Goal: Transaction & Acquisition: Purchase product/service

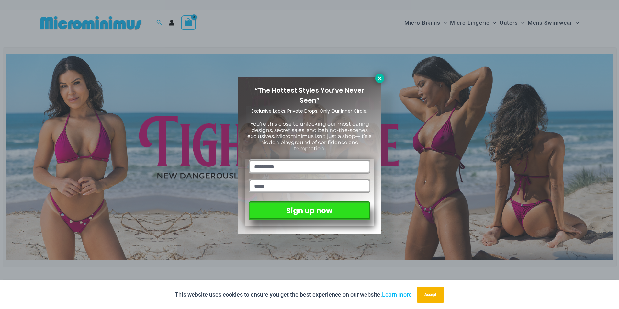
click at [378, 79] on icon at bounding box center [380, 78] width 6 height 6
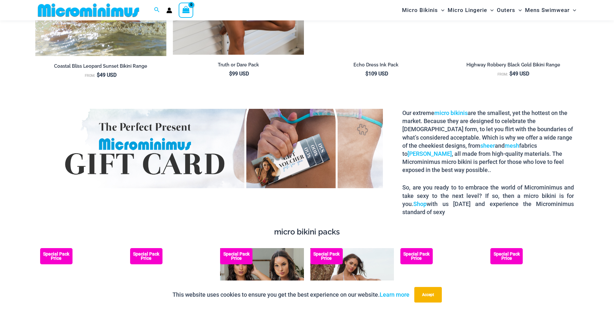
scroll to position [1128, 0]
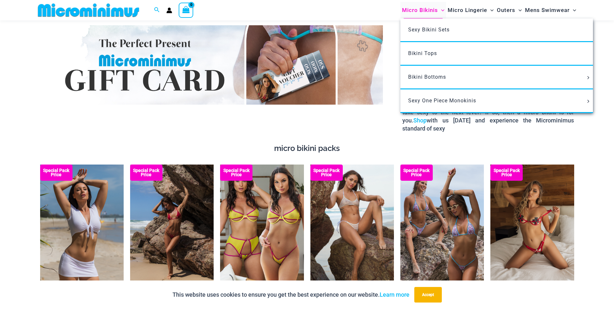
click at [412, 9] on span "Micro Bikinis" at bounding box center [420, 10] width 36 height 17
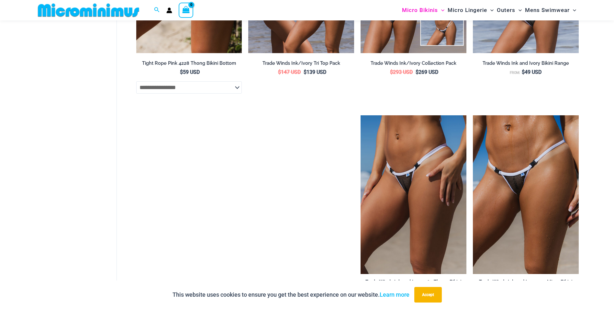
scroll to position [551, 0]
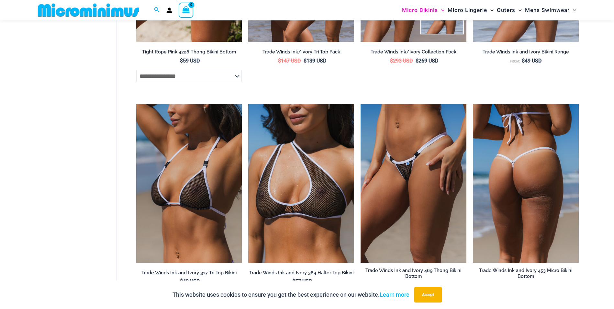
click at [522, 168] on img at bounding box center [526, 183] width 106 height 159
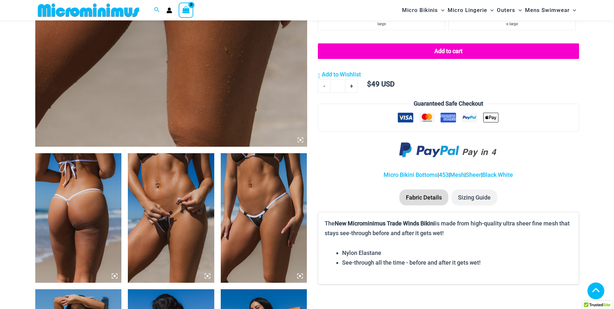
scroll to position [450, 0]
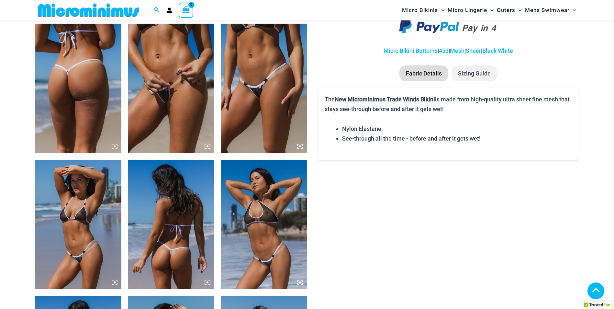
click at [173, 153] on img at bounding box center [171, 89] width 86 height 130
click at [177, 153] on img at bounding box center [171, 89] width 86 height 130
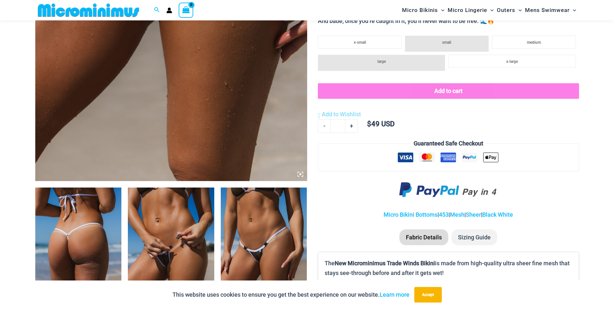
click at [170, 223] on img at bounding box center [171, 253] width 86 height 130
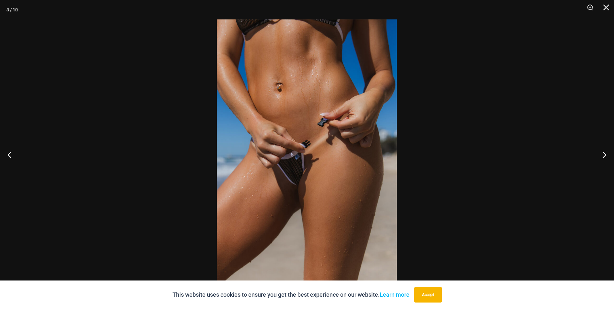
click at [296, 162] on img at bounding box center [307, 154] width 180 height 270
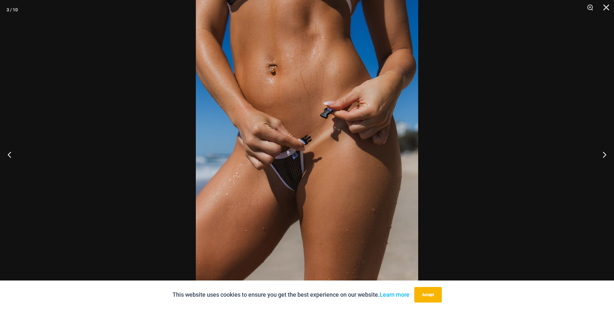
click at [296, 162] on img at bounding box center [307, 153] width 223 height 334
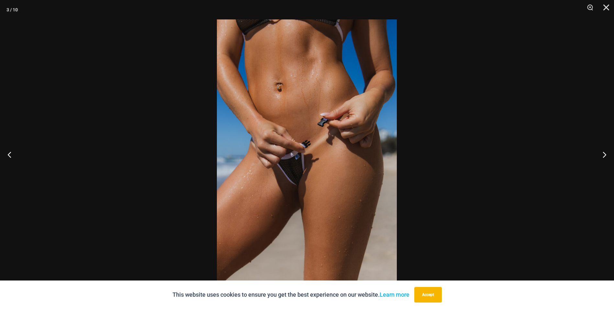
click at [528, 93] on div at bounding box center [307, 154] width 614 height 309
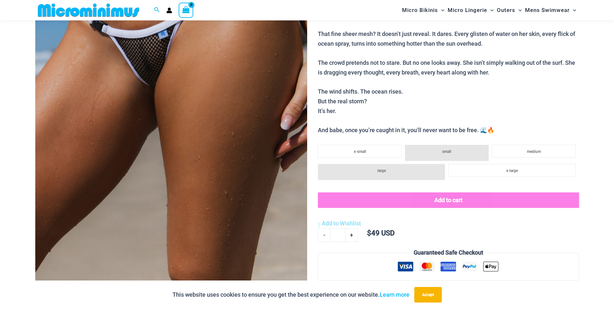
scroll to position [92, 0]
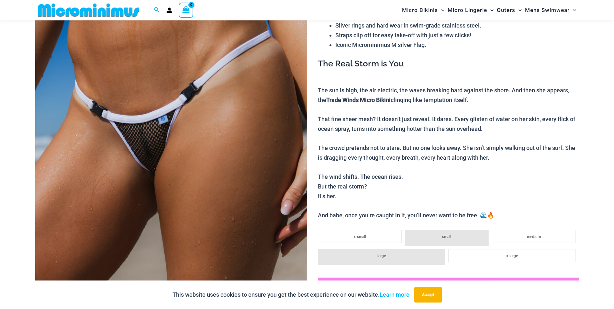
click at [229, 132] on img at bounding box center [171, 171] width 272 height 408
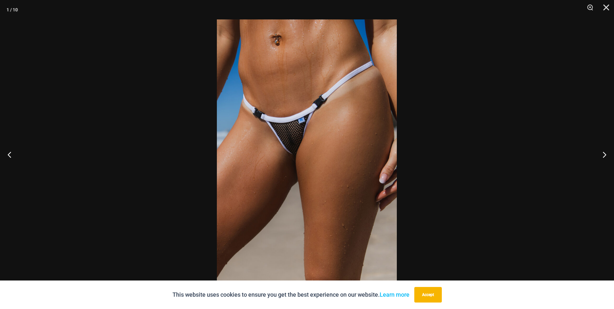
click at [365, 109] on img at bounding box center [307, 154] width 180 height 270
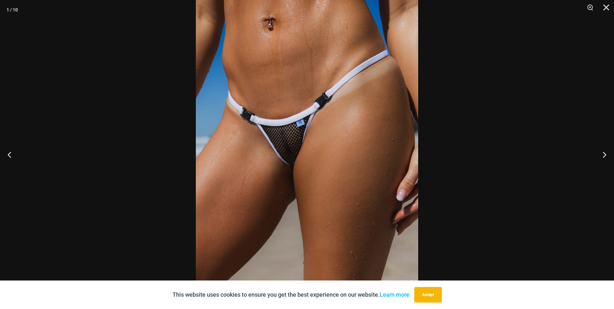
click at [556, 114] on div at bounding box center [307, 154] width 614 height 309
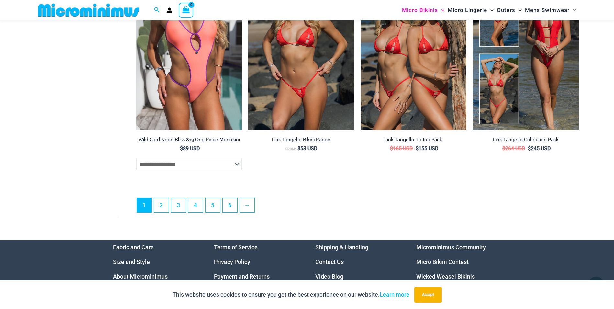
scroll to position [1891, 0]
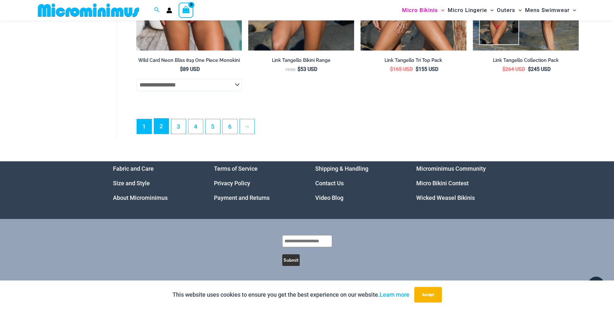
click at [158, 128] on link "2" at bounding box center [161, 126] width 15 height 15
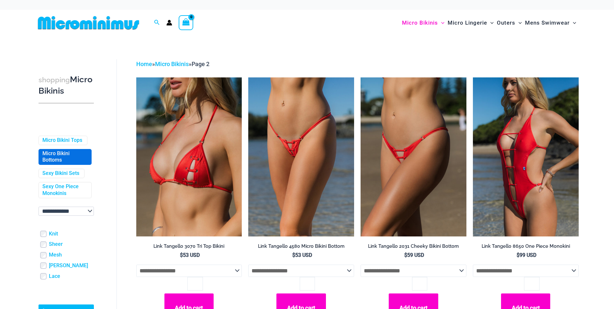
click at [58, 156] on link "Micro Bikini Bottoms" at bounding box center [64, 157] width 44 height 14
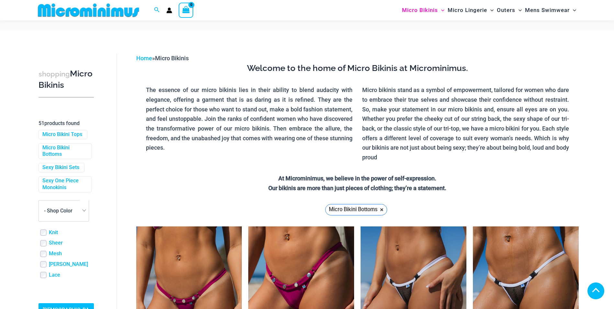
scroll to position [836, 0]
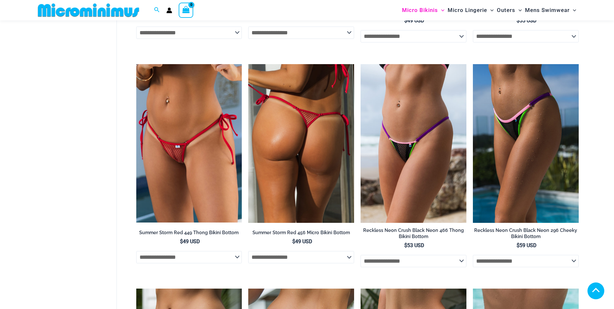
click at [321, 164] on img at bounding box center [301, 143] width 106 height 159
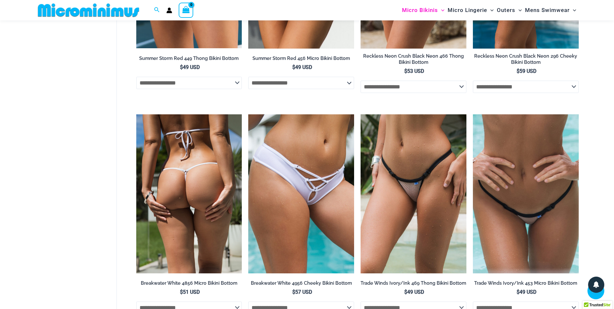
scroll to position [1031, 0]
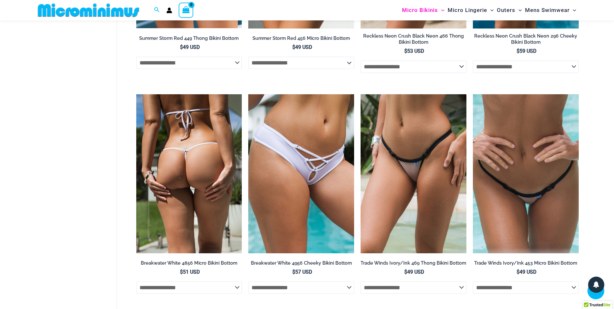
click at [164, 183] on img at bounding box center [189, 173] width 106 height 159
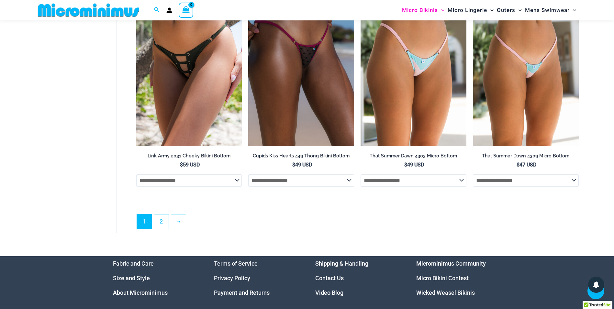
scroll to position [1549, 0]
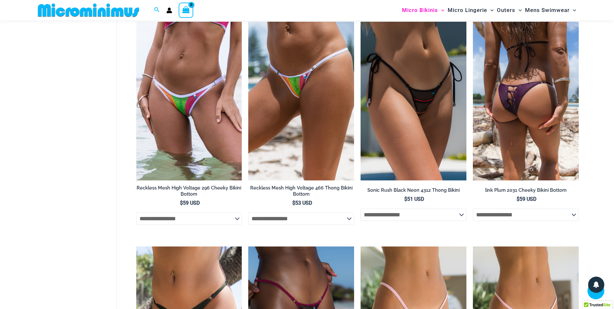
click at [522, 116] on img at bounding box center [526, 101] width 106 height 159
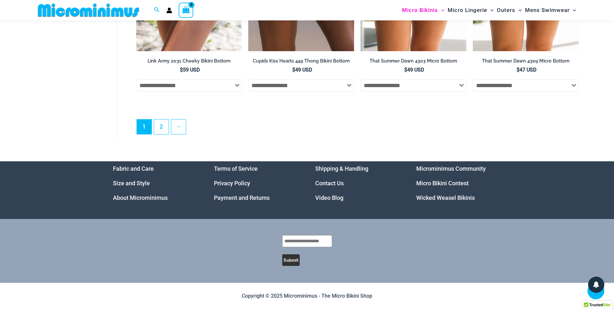
scroll to position [1913, 0]
click at [157, 129] on link "2" at bounding box center [161, 126] width 15 height 15
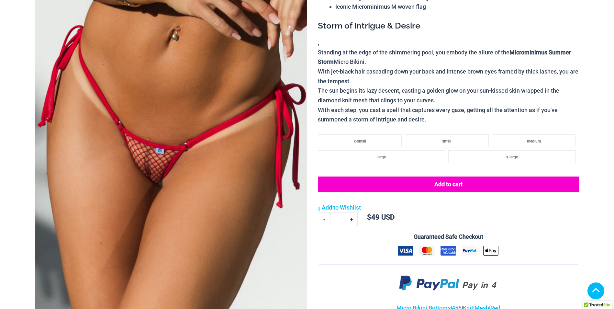
scroll to position [350, 0]
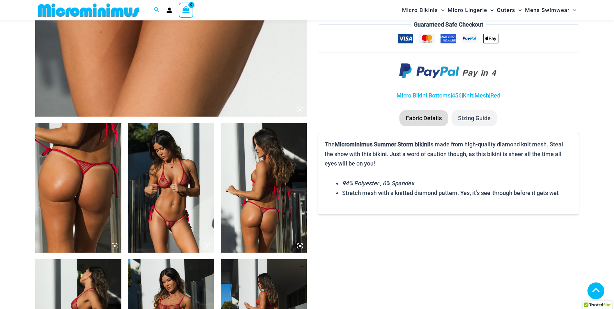
click at [167, 165] on img at bounding box center [171, 188] width 86 height 130
click at [180, 125] on img at bounding box center [171, 188] width 86 height 130
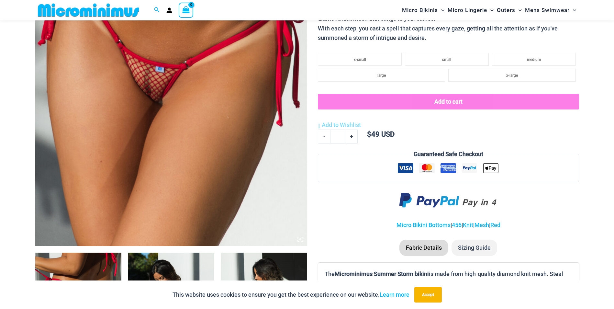
click at [183, 283] on div "This website uses cookies to ensure you get the best experience on our website.…" at bounding box center [307, 294] width 614 height 29
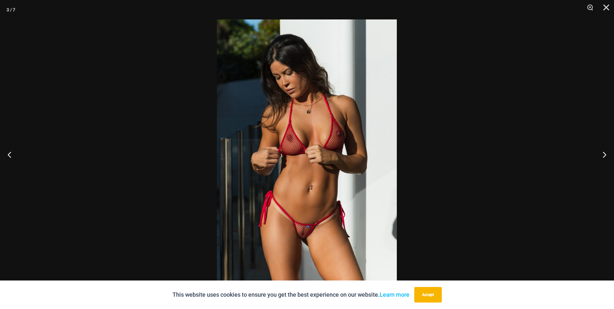
click at [357, 157] on img at bounding box center [307, 154] width 180 height 270
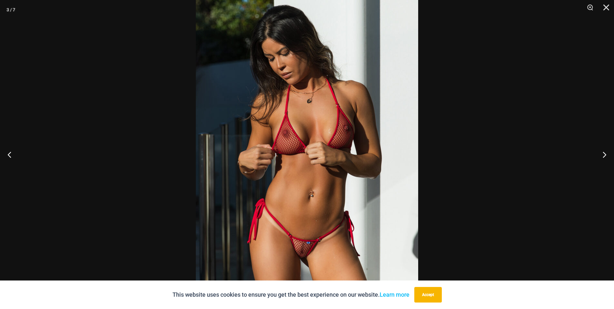
click at [357, 157] on img at bounding box center [307, 154] width 223 height 334
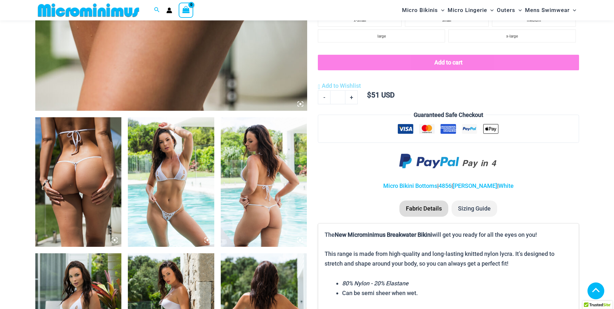
scroll to position [527, 0]
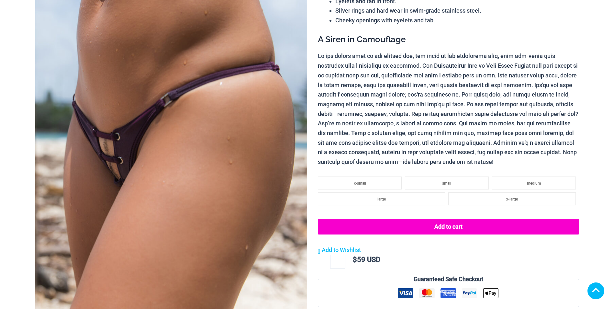
scroll to position [130, 0]
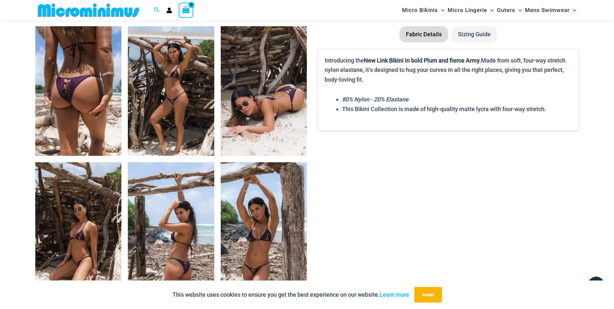
scroll to position [545, 0]
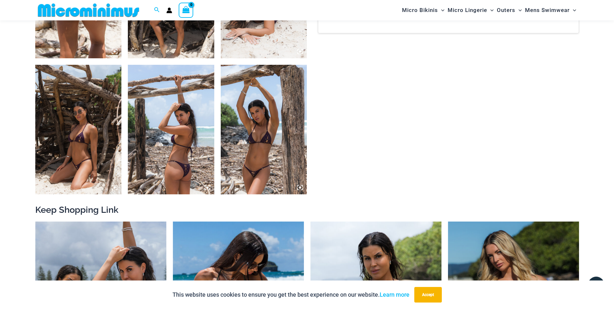
click at [279, 155] on img at bounding box center [264, 130] width 86 height 130
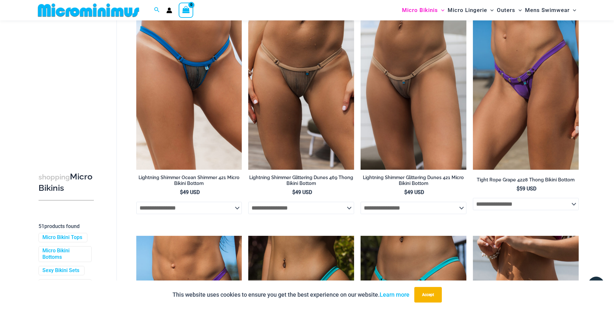
scroll to position [26, 0]
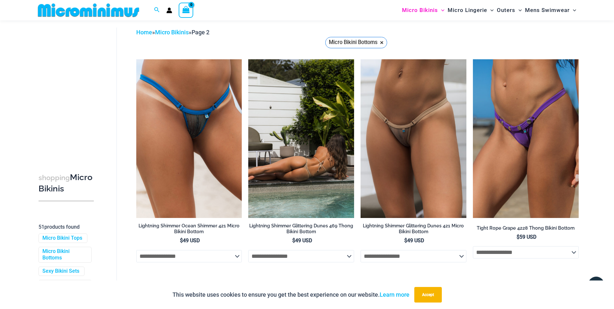
click at [299, 160] on img at bounding box center [301, 138] width 106 height 159
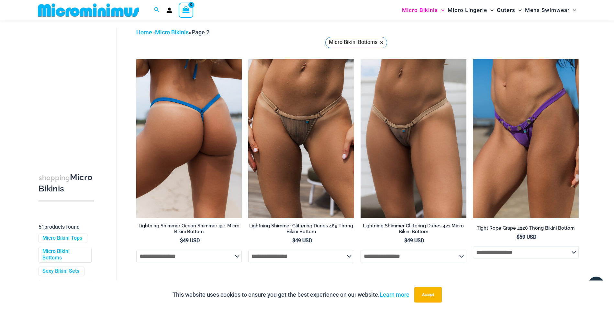
click at [202, 128] on img at bounding box center [189, 138] width 106 height 159
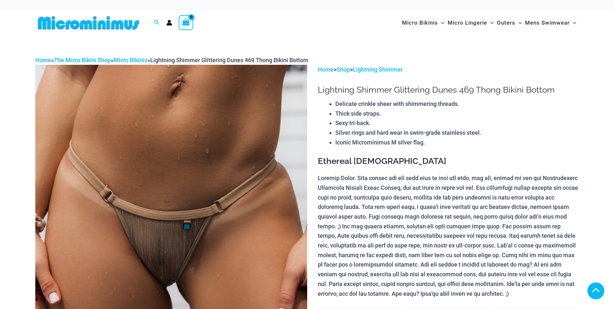
scroll to position [130, 0]
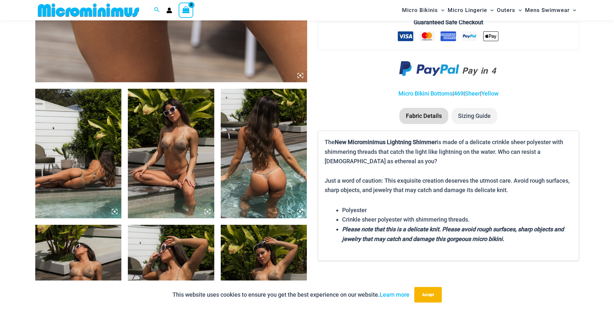
click at [72, 255] on img at bounding box center [78, 290] width 86 height 130
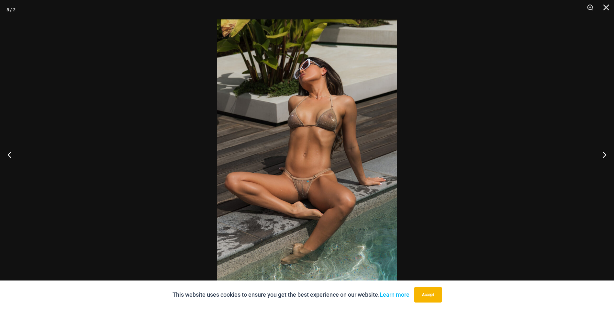
click at [308, 196] on img at bounding box center [307, 154] width 180 height 270
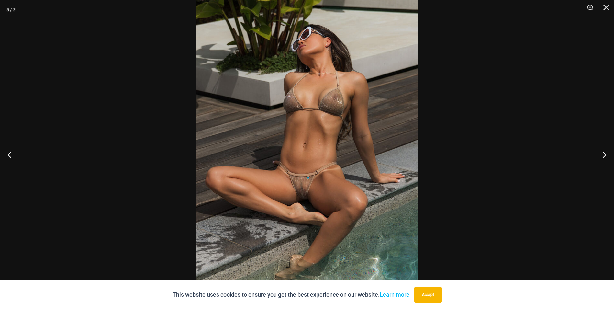
click at [309, 192] on img at bounding box center [307, 145] width 223 height 334
